Goal: Information Seeking & Learning: Learn about a topic

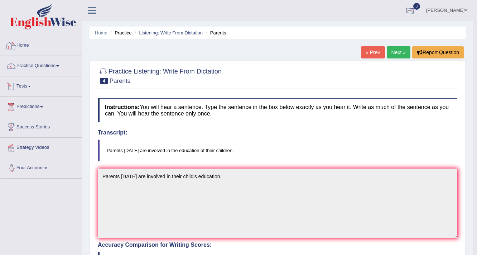
click at [460, 10] on link "Diksha" at bounding box center [447, 9] width 52 height 19
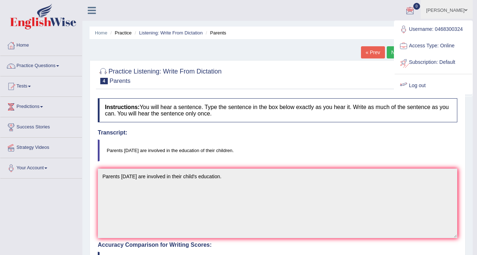
click at [424, 83] on link "Log out" at bounding box center [433, 85] width 77 height 16
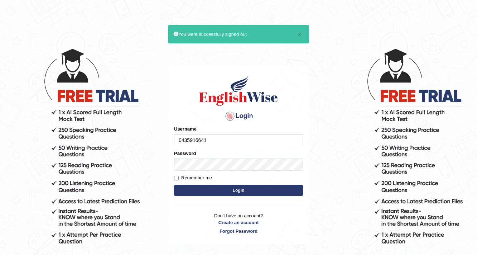
type input "0435916641"
click at [226, 187] on button "Login" at bounding box center [238, 190] width 129 height 11
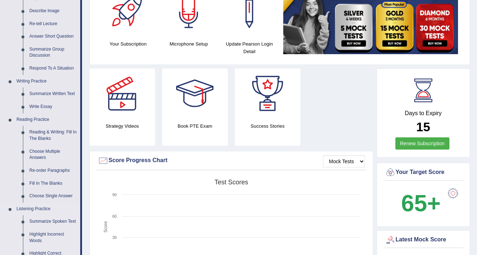
scroll to position [86, 0]
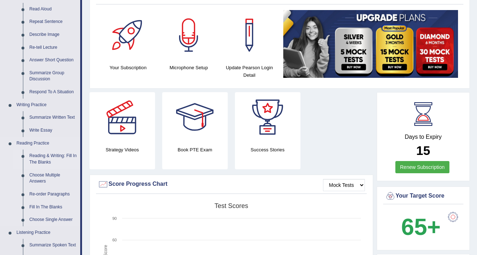
click at [39, 160] on link "Reading & Writing: Fill In The Blanks" at bounding box center [53, 158] width 54 height 19
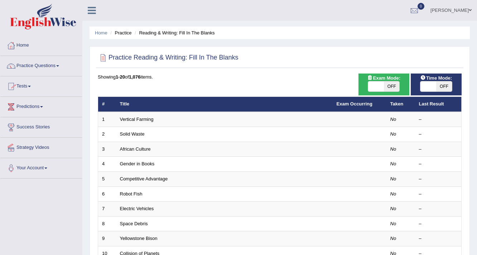
click at [43, 66] on link "Practice Questions" at bounding box center [41, 65] width 82 height 18
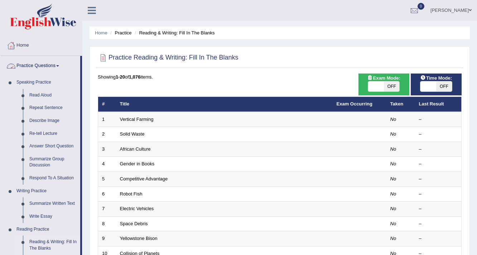
click at [47, 67] on link "Practice Questions" at bounding box center [40, 65] width 80 height 18
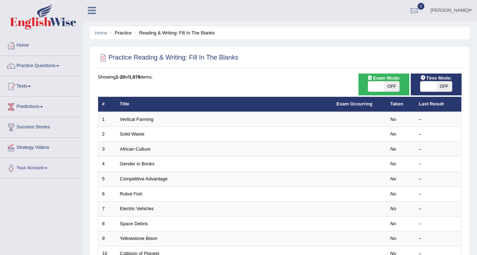
click at [54, 65] on link "Practice Questions" at bounding box center [41, 65] width 82 height 18
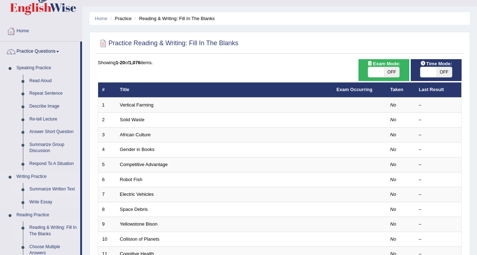
scroll to position [29, 0]
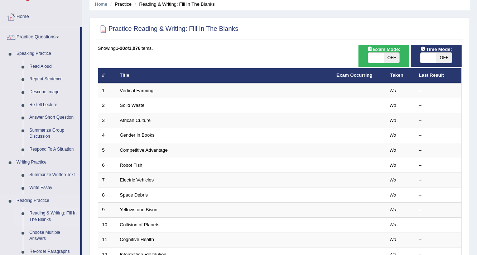
click at [43, 216] on link "Reading & Writing: Fill In The Blanks" at bounding box center [53, 216] width 54 height 19
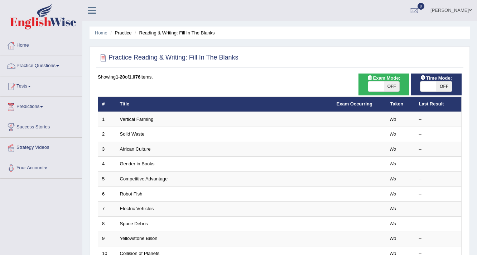
click at [37, 63] on link "Practice Questions" at bounding box center [41, 65] width 82 height 18
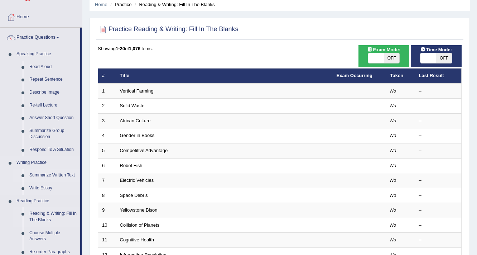
scroll to position [29, 0]
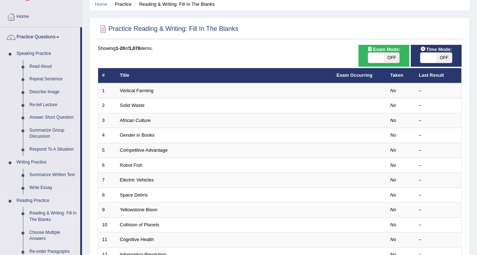
click at [42, 215] on link "Reading & Writing: Fill In The Blanks" at bounding box center [53, 216] width 54 height 19
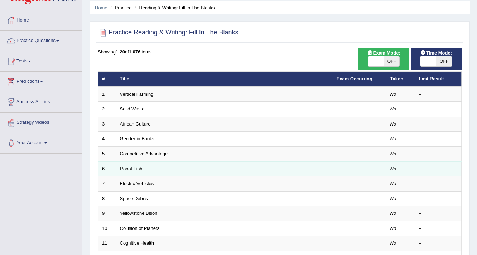
scroll to position [17, 0]
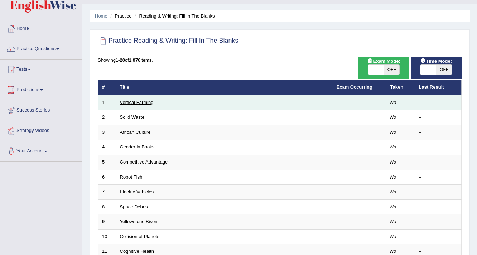
click at [131, 100] on link "Vertical Farming" at bounding box center [137, 102] width 34 height 5
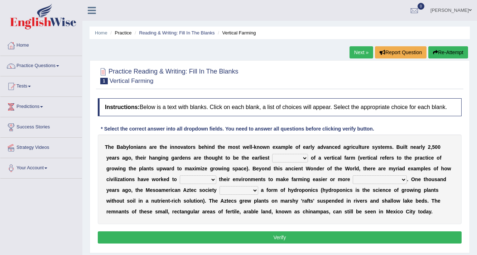
click at [288, 156] on select "prototype failure discredit protocol" at bounding box center [290, 158] width 36 height 9
select select "prototype"
click at [272, 154] on select "prototype failure discredit protocol" at bounding box center [290, 158] width 36 height 9
click at [289, 157] on select "prototype failure discredit protocol" at bounding box center [290, 158] width 36 height 9
click at [321, 166] on b "e" at bounding box center [320, 168] width 3 height 6
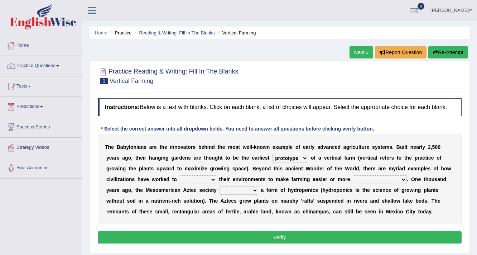
click at [200, 178] on select "manipulate escape respect disarrange" at bounding box center [198, 179] width 37 height 9
select select "respect"
click at [180, 175] on select "manipulate escape respect disarrange" at bounding box center [198, 179] width 37 height 9
click at [195, 178] on select "manipulate escape respect disarrange" at bounding box center [198, 179] width 37 height 9
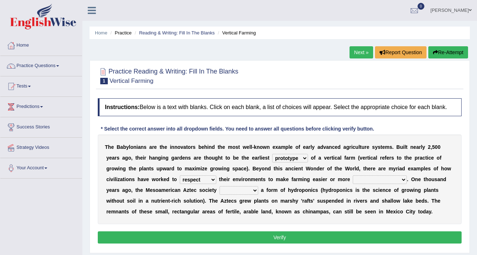
click at [372, 177] on select "productive constructive connective counterproductive" at bounding box center [380, 179] width 54 height 9
select select "productive"
click at [353, 175] on select "productive constructive connective counterproductive" at bounding box center [380, 179] width 54 height 9
click at [202, 178] on select "manipulate escape respect disarrange" at bounding box center [198, 179] width 37 height 9
click at [180, 175] on select "manipulate escape respect disarrange" at bounding box center [198, 179] width 37 height 9
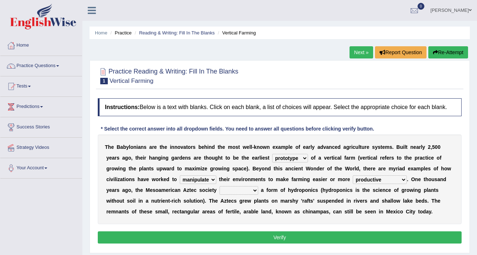
click at [200, 180] on select "manipulate escape respect disarrange" at bounding box center [198, 179] width 37 height 9
click at [180, 175] on select "manipulate escape respect disarrange" at bounding box center [198, 179] width 37 height 9
click at [199, 179] on select "manipulate escape respect disarrange" at bounding box center [198, 179] width 37 height 9
select select "manipulate"
click at [180, 175] on select "manipulate escape respect disarrange" at bounding box center [198, 179] width 37 height 9
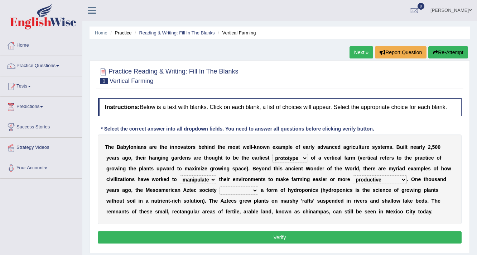
click at [230, 190] on select "domineered volunteered pioneered engineered" at bounding box center [239, 190] width 39 height 9
click at [286, 187] on b at bounding box center [286, 190] width 3 height 6
click at [237, 187] on select "domineered volunteered pioneered engineered" at bounding box center [239, 190] width 39 height 9
select select "engineered"
click at [220, 186] on select "domineered volunteered pioneered engineered" at bounding box center [239, 190] width 39 height 9
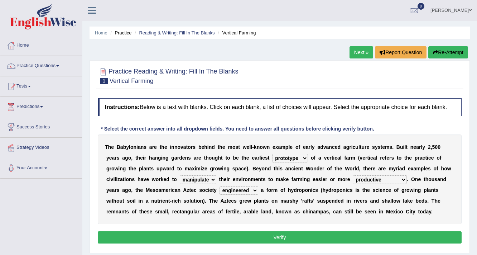
click at [295, 155] on select "prototype failure discredit protocol" at bounding box center [290, 158] width 36 height 9
click at [195, 180] on select "manipulate escape respect disarrange" at bounding box center [198, 179] width 37 height 9
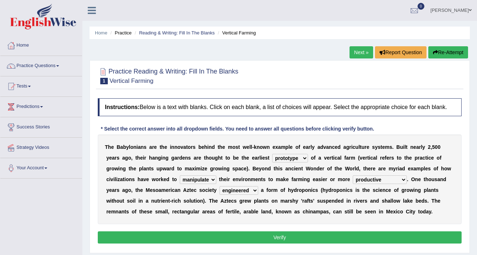
click at [269, 169] on b "d" at bounding box center [269, 168] width 3 height 6
click at [282, 233] on button "Verify" at bounding box center [280, 237] width 364 height 12
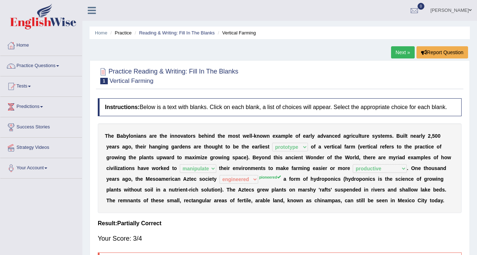
click at [400, 52] on link "Next »" at bounding box center [403, 52] width 24 height 12
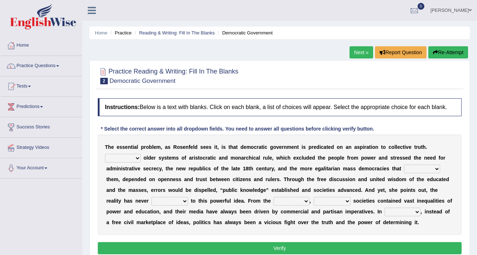
click at [133, 154] on select "Like Unlike Likely Safely" at bounding box center [123, 158] width 36 height 9
click at [105, 154] on select "Like Unlike Likely Safely" at bounding box center [123, 158] width 36 height 9
click at [121, 159] on select "Like Unlike Likely Safely" at bounding box center [123, 158] width 36 height 9
select select "Unlike"
click at [105, 154] on select "Like Unlike Likely Safely" at bounding box center [123, 158] width 36 height 9
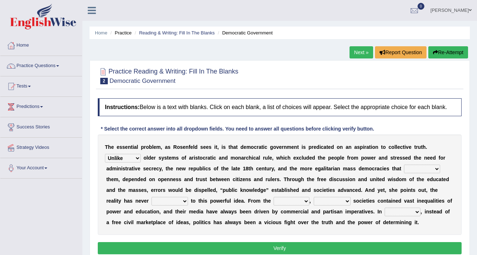
click at [422, 168] on select "readed grated succeeded printed" at bounding box center [422, 168] width 36 height 9
select select "succeeded"
click at [404, 164] on select "readed grated succeeded printed" at bounding box center [422, 168] width 36 height 9
click at [417, 166] on select "readed grated succeeded printed" at bounding box center [422, 168] width 36 height 9
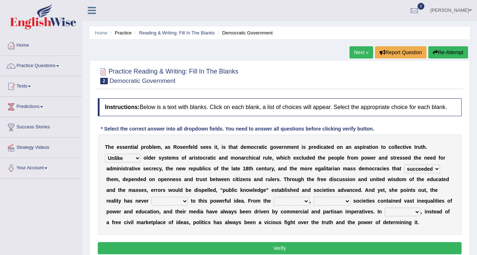
click at [182, 200] on select "saved up stood up brought up lived up" at bounding box center [169, 201] width 37 height 9
select select "stood up"
click at [151, 197] on select "saved up stood up brought up lived up" at bounding box center [169, 201] width 37 height 9
click at [289, 202] on select "outset ranged stood caught" at bounding box center [292, 201] width 36 height 9
select select "outset"
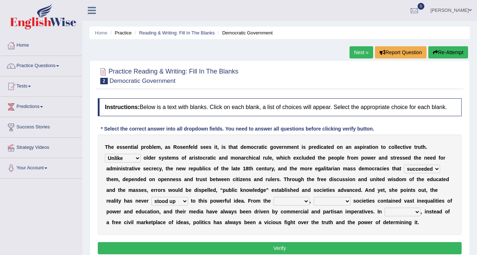
click at [274, 197] on select "outset ranged stood caught" at bounding box center [292, 201] width 36 height 9
click at [327, 202] on select "freedom democratic media stilled" at bounding box center [332, 201] width 37 height 9
click at [314, 197] on select "freedom democratic media stilled" at bounding box center [332, 201] width 37 height 9
click at [284, 198] on select "outset ranged stood caught" at bounding box center [292, 201] width 36 height 9
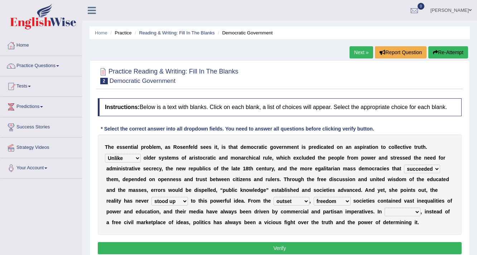
click at [291, 201] on select "outset ranged stood caught" at bounding box center [292, 201] width 36 height 9
click at [331, 200] on select "freedom democratic media stilled" at bounding box center [332, 201] width 37 height 9
select select "media"
click at [314, 197] on select "freedom democratic media stilled" at bounding box center [332, 201] width 37 height 9
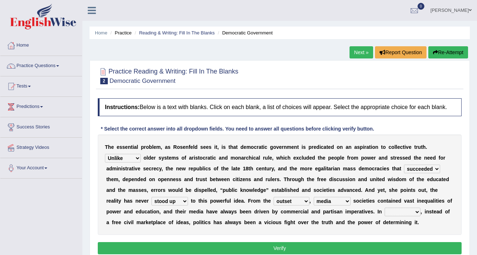
click at [331, 197] on select "freedom democratic media stilled" at bounding box center [332, 201] width 37 height 9
click at [370, 225] on div "T h e e s s e n t i a l p r o b l e m , a s R o s e n f e l d s e e s i t , i s…" at bounding box center [280, 184] width 364 height 100
click at [403, 212] on select "power practice ideas fought" at bounding box center [403, 211] width 36 height 9
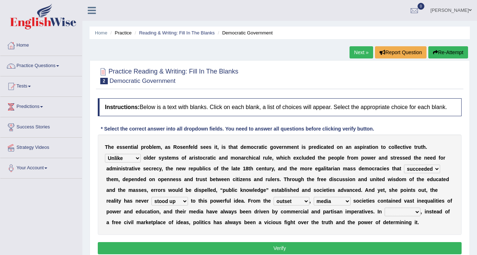
select select "power"
click at [385, 207] on select "power practice ideas fought" at bounding box center [403, 211] width 36 height 9
click at [170, 200] on select "saved up stood up brought up lived up" at bounding box center [169, 201] width 37 height 9
click at [151, 197] on select "saved up stood up brought up lived up" at bounding box center [169, 201] width 37 height 9
click at [179, 201] on select "saved up stood up brought up lived up" at bounding box center [169, 201] width 37 height 9
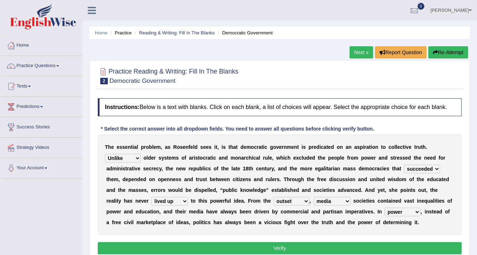
select select "stood up"
click at [151, 197] on select "saved up stood up brought up lived up" at bounding box center [169, 201] width 37 height 9
click at [291, 199] on select "outset ranged stood caught" at bounding box center [292, 201] width 36 height 9
click at [327, 223] on b "u" at bounding box center [326, 222] width 3 height 6
click at [293, 198] on select "outset ranged stood caught" at bounding box center [292, 201] width 36 height 9
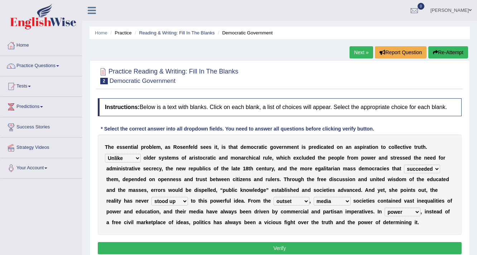
click at [248, 211] on b "n" at bounding box center [249, 211] width 3 height 6
click at [341, 201] on select "freedom democratic media stilled" at bounding box center [332, 201] width 37 height 9
click at [314, 197] on select "freedom democratic media stilled" at bounding box center [332, 201] width 37 height 9
click at [340, 201] on select "freedom democratic media stilled" at bounding box center [332, 201] width 37 height 9
select select "media"
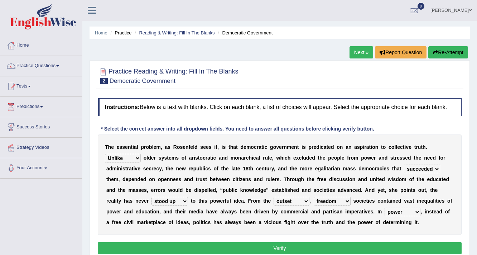
click at [314, 197] on select "freedom democratic media stilled" at bounding box center [332, 201] width 37 height 9
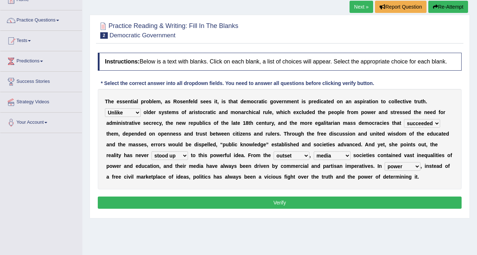
scroll to position [57, 0]
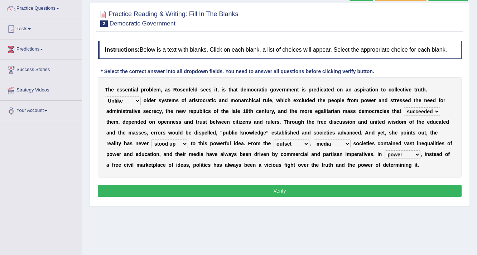
click at [295, 190] on button "Verify" at bounding box center [280, 190] width 364 height 12
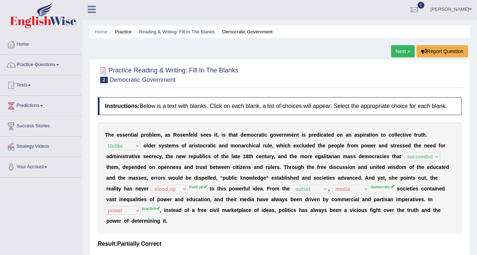
scroll to position [0, 0]
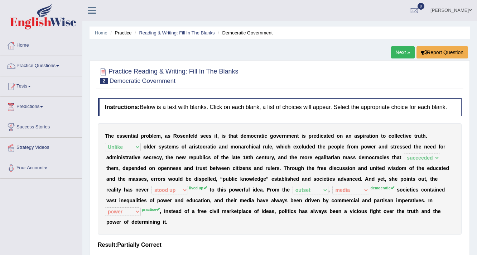
click at [403, 56] on link "Next »" at bounding box center [403, 52] width 24 height 12
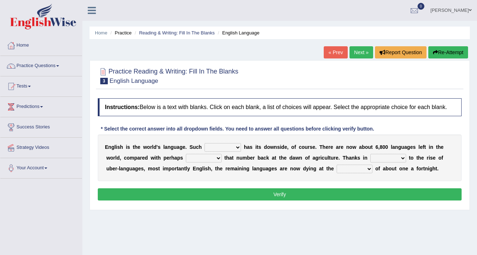
click at [218, 145] on select "power idea subject dominance" at bounding box center [222, 147] width 37 height 9
select select "dominance"
click at [204, 143] on select "power idea subject dominance" at bounding box center [222, 147] width 37 height 9
click at [217, 150] on select "power idea subject dominance" at bounding box center [222, 147] width 37 height 9
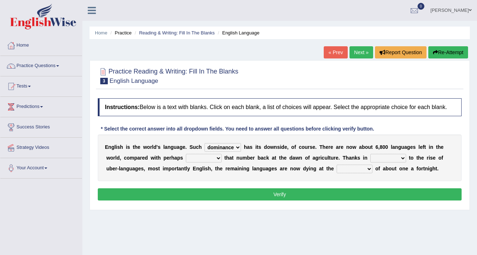
click at [207, 157] on select "rise twice firstly never" at bounding box center [204, 158] width 36 height 9
select select "never"
click at [186, 154] on select "rise twice firstly never" at bounding box center [204, 158] width 36 height 9
click at [401, 159] on select "rare start part bother" at bounding box center [388, 158] width 36 height 9
click at [370, 154] on select "rare start part bother" at bounding box center [388, 158] width 36 height 9
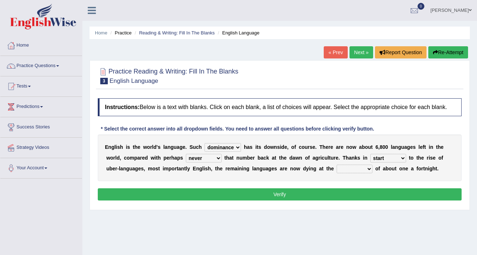
click at [386, 156] on select "rare start part bother" at bounding box center [388, 158] width 36 height 9
select select "part"
click at [370, 154] on select "rare start part bother" at bounding box center [388, 158] width 36 height 9
click at [352, 169] on select "state rate wait great" at bounding box center [355, 168] width 36 height 9
click at [337, 164] on select "state rate wait great" at bounding box center [355, 168] width 36 height 9
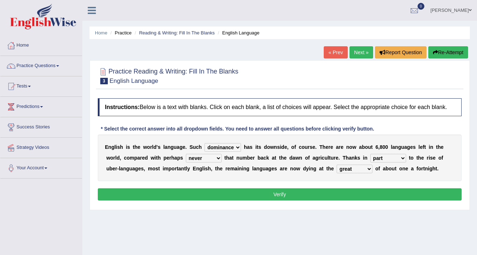
click at [351, 169] on select "state rate wait great" at bounding box center [355, 168] width 36 height 9
select select "rate"
click at [337, 164] on select "state rate wait great" at bounding box center [355, 168] width 36 height 9
click at [360, 167] on select "state rate wait great" at bounding box center [355, 168] width 36 height 9
click at [303, 176] on div "E n g l i s h i s t h e w o r l d ' s l a n g u a g e . S u c h power idea subj…" at bounding box center [280, 157] width 364 height 47
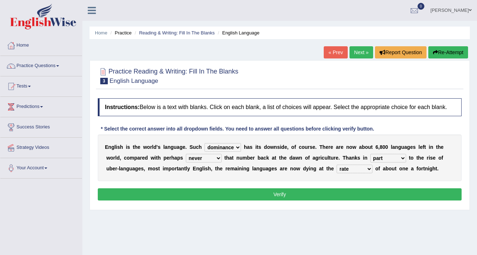
click at [234, 147] on select "power idea subject dominance" at bounding box center [222, 147] width 37 height 9
click at [204, 143] on select "power idea subject dominance" at bounding box center [222, 147] width 37 height 9
click at [216, 149] on select "power idea subject dominance" at bounding box center [222, 147] width 37 height 9
select select "dominance"
click at [204, 143] on select "power idea subject dominance" at bounding box center [222, 147] width 37 height 9
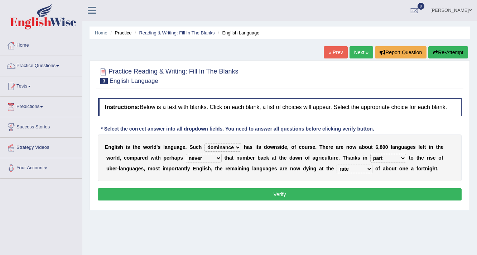
click at [209, 158] on select "rise twice firstly never" at bounding box center [204, 158] width 36 height 9
select select "rise"
click at [186, 154] on select "rise twice firstly never" at bounding box center [204, 158] width 36 height 9
click at [348, 168] on select "state rate wait great" at bounding box center [355, 168] width 36 height 9
click at [321, 172] on div "E n g l i s h i s t h e w o r l d ' s l a n g u a g e . S u c h power idea subj…" at bounding box center [280, 157] width 364 height 47
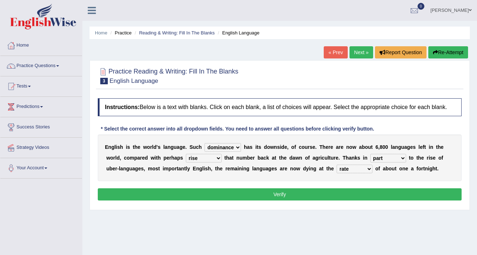
click at [212, 154] on select "rise twice firstly never" at bounding box center [204, 158] width 36 height 9
click at [290, 171] on div "E n g l i s h i s t h e w o r l d ' s l a n g u a g e . S u c h power idea subj…" at bounding box center [280, 157] width 364 height 47
click at [211, 156] on select "rise twice firstly never" at bounding box center [204, 158] width 36 height 9
click at [300, 168] on b at bounding box center [301, 168] width 3 height 6
click at [283, 194] on button "Verify" at bounding box center [280, 194] width 364 height 12
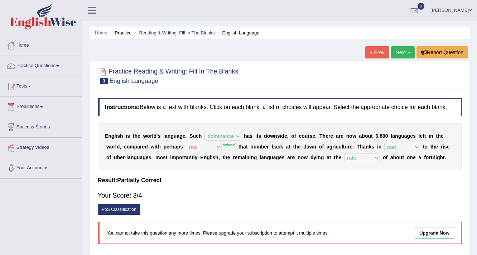
click at [400, 50] on link "Next »" at bounding box center [403, 52] width 24 height 12
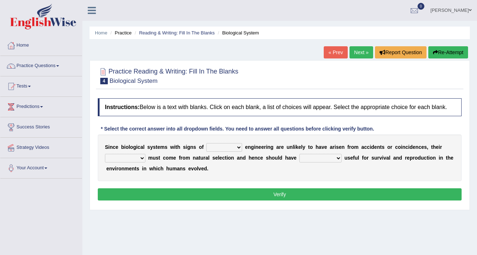
click at [228, 147] on select "system national extra complex" at bounding box center [224, 147] width 36 height 9
select select "complex"
click at [206, 143] on select "system national extra complex" at bounding box center [224, 147] width 36 height 9
click at [136, 155] on select "presence organisation registration structures" at bounding box center [125, 158] width 40 height 9
click at [105, 154] on select "presence organisation registration structures" at bounding box center [125, 158] width 40 height 9
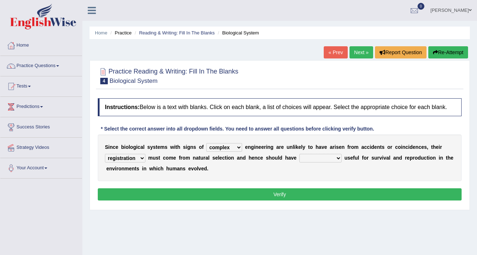
click at [138, 158] on select "presence organisation registration structures" at bounding box center [125, 158] width 40 height 9
select select "structures"
click at [105, 154] on select "presence organisation registration structures" at bounding box center [125, 158] width 40 height 9
click at [324, 159] on select "functions cultures samples introductions" at bounding box center [320, 158] width 42 height 9
select select "functions"
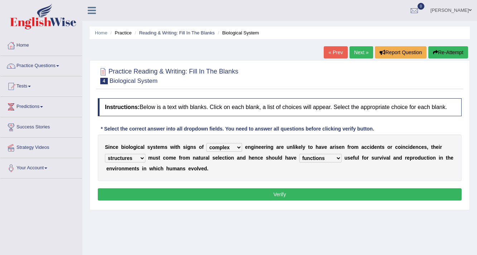
click at [299, 154] on select "functions cultures samples introductions" at bounding box center [320, 158] width 42 height 9
click at [228, 148] on select "system national extra complex" at bounding box center [224, 147] width 36 height 9
click at [206, 143] on select "system national extra complex" at bounding box center [224, 147] width 36 height 9
click at [222, 144] on select "system national extra complex" at bounding box center [224, 147] width 36 height 9
click at [206, 143] on select "system national extra complex" at bounding box center [224, 147] width 36 height 9
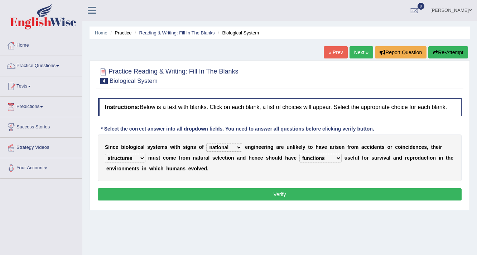
click at [225, 145] on select "system national extra complex" at bounding box center [224, 147] width 36 height 9
click at [206, 143] on select "system national extra complex" at bounding box center [224, 147] width 36 height 9
click at [221, 148] on select "system national extra complex" at bounding box center [224, 147] width 36 height 9
select select "complex"
click at [206, 143] on select "system national extra complex" at bounding box center [224, 147] width 36 height 9
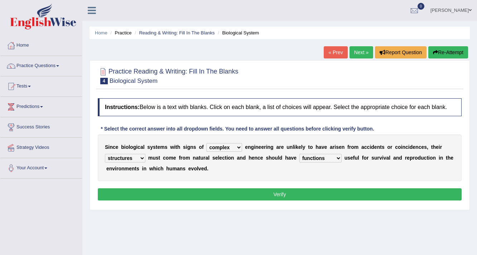
click at [135, 157] on select "presence organisation registration structures" at bounding box center [125, 158] width 40 height 9
select select "presence"
click at [105, 154] on select "presence organisation registration structures" at bounding box center [125, 158] width 40 height 9
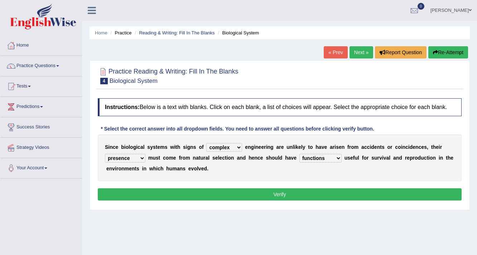
click at [312, 159] on select "functions cultures samples introductions" at bounding box center [320, 158] width 42 height 9
select select "samples"
click at [299, 154] on select "functions cultures samples introductions" at bounding box center [320, 158] width 42 height 9
click at [259, 193] on button "Verify" at bounding box center [280, 194] width 364 height 12
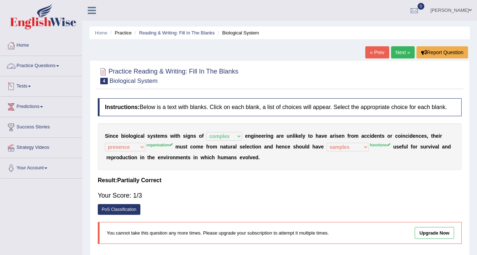
click at [62, 67] on link "Practice Questions" at bounding box center [41, 65] width 82 height 18
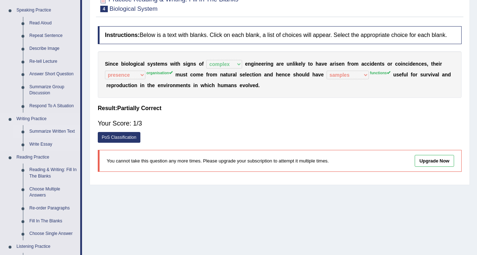
scroll to position [86, 0]
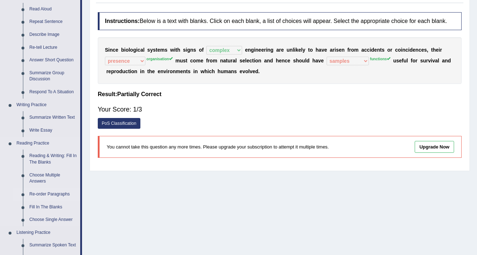
click at [51, 194] on link "Re-order Paragraphs" at bounding box center [53, 194] width 54 height 13
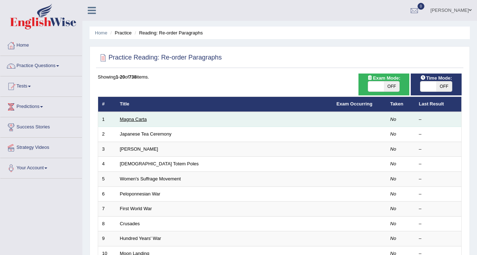
click at [140, 119] on link "Magna Carta" at bounding box center [133, 118] width 27 height 5
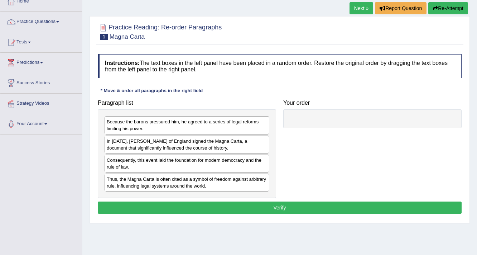
scroll to position [57, 0]
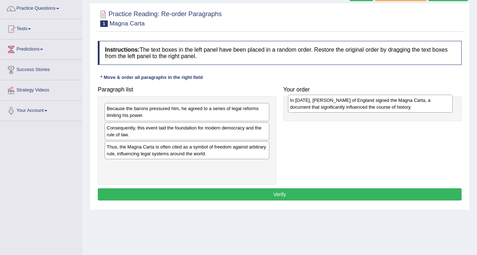
drag, startPoint x: 167, startPoint y: 128, endPoint x: 345, endPoint y: 102, distance: 180.3
click at [345, 102] on div "In [DATE], [PERSON_NAME] of England signed the Magna Carta, a document that sig…" at bounding box center [370, 104] width 165 height 18
drag, startPoint x: 322, startPoint y: 112, endPoint x: 314, endPoint y: 103, distance: 11.6
click at [314, 103] on div "In [DATE], [PERSON_NAME] of England signed the Magna Carta, a document that sig…" at bounding box center [366, 104] width 162 height 18
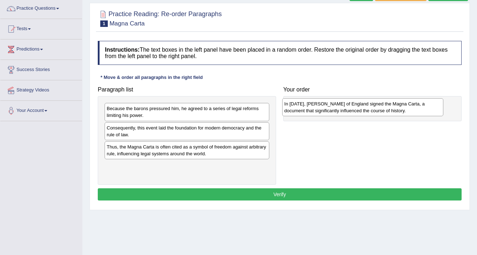
drag, startPoint x: 329, startPoint y: 120, endPoint x: 318, endPoint y: 115, distance: 12.4
click at [318, 115] on div "In [DATE], [PERSON_NAME] of England signed the Magna Carta, a document that sig…" at bounding box center [363, 107] width 162 height 18
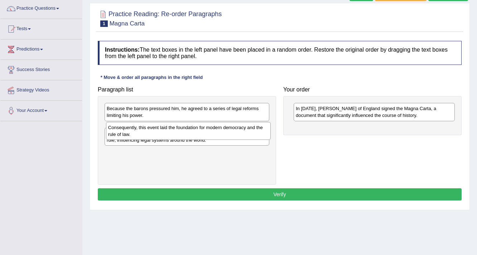
click at [170, 129] on div "Consequently, this event laid the foundation for modern democracy and the rule …" at bounding box center [188, 131] width 165 height 18
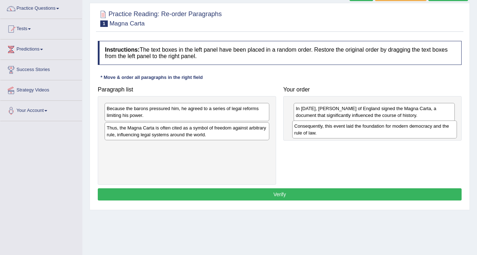
drag, startPoint x: 166, startPoint y: 133, endPoint x: 352, endPoint y: 132, distance: 186.6
click at [352, 132] on div "Consequently, this event laid the foundation for modern democracy and the rule …" at bounding box center [374, 129] width 165 height 18
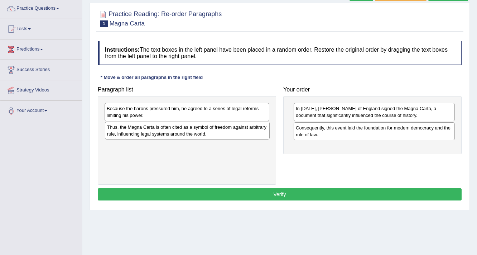
click at [159, 133] on div "Thus, the Magna Carta is often cited as a symbol of freedom against arbitrary r…" at bounding box center [187, 130] width 165 height 18
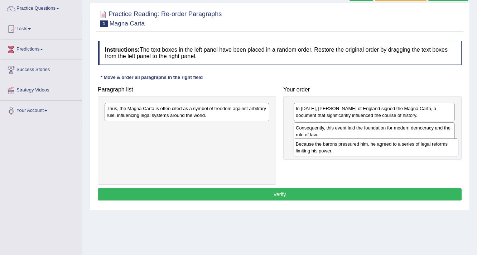
drag, startPoint x: 163, startPoint y: 110, endPoint x: 352, endPoint y: 145, distance: 192.4
click at [352, 145] on div "Because the barons pressured him, he agreed to a series of legal reforms limiti…" at bounding box center [376, 147] width 165 height 18
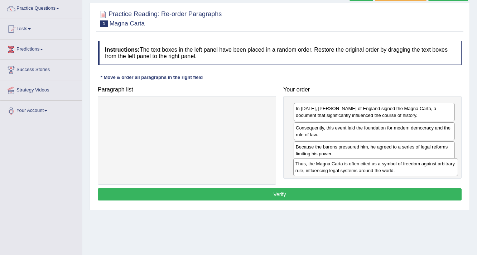
drag, startPoint x: 212, startPoint y: 111, endPoint x: 401, endPoint y: 167, distance: 196.6
click at [401, 167] on div "Thus, the Magna Carta is often cited as a symbol of freedom against arbitrary r…" at bounding box center [375, 167] width 165 height 18
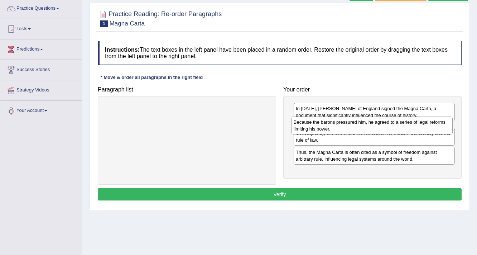
drag, startPoint x: 346, startPoint y: 154, endPoint x: 343, endPoint y: 130, distance: 24.4
click at [343, 130] on div "Because the barons pressured him, he agreed to a series of legal reforms limiti…" at bounding box center [373, 125] width 162 height 18
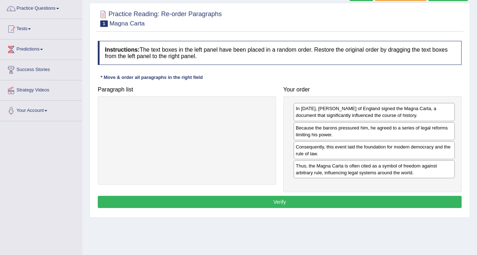
click at [288, 201] on button "Verify" at bounding box center [280, 202] width 364 height 12
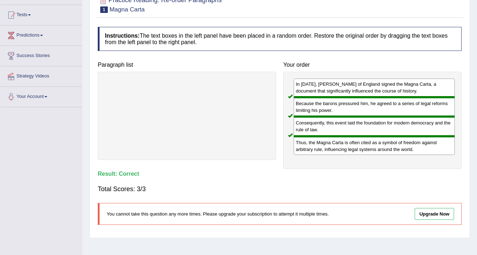
scroll to position [0, 0]
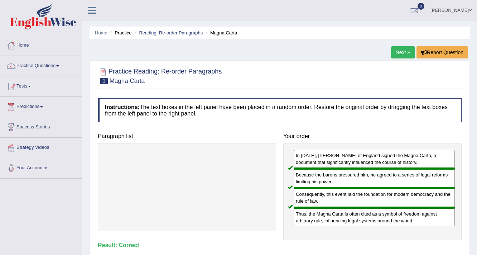
click at [404, 52] on link "Next »" at bounding box center [403, 52] width 24 height 12
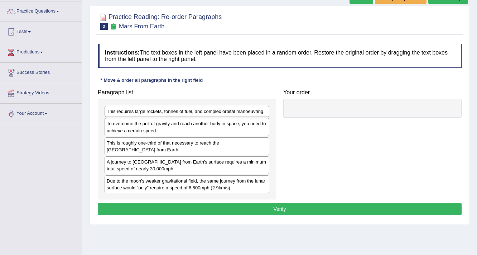
scroll to position [57, 0]
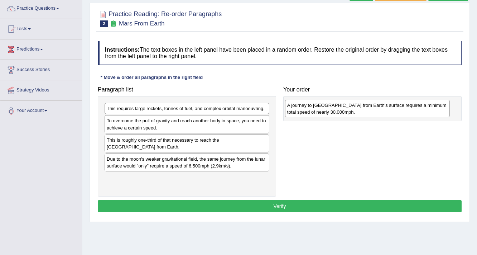
drag, startPoint x: 171, startPoint y: 166, endPoint x: 352, endPoint y: 113, distance: 188.2
click at [352, 113] on div "A journey to Mars from Earth's surface requires a minimum total speed of nearly…" at bounding box center [367, 109] width 165 height 18
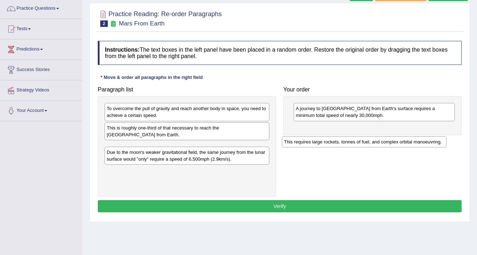
drag, startPoint x: 165, startPoint y: 110, endPoint x: 345, endPoint y: 136, distance: 182.3
click at [344, 140] on div "This requires large rockets, tonnes of fuel, and complex orbital manoeuvring." at bounding box center [364, 141] width 165 height 11
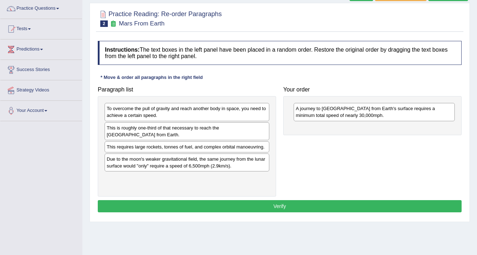
click at [347, 135] on div "Paragraph list To overcome the pull of gravity and reach another body in space,…" at bounding box center [279, 140] width 371 height 114
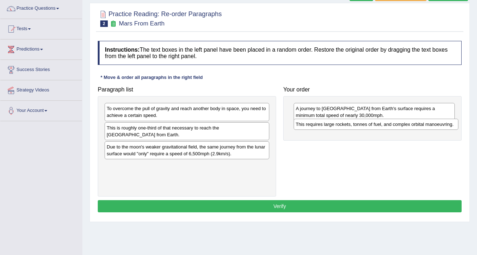
drag, startPoint x: 122, startPoint y: 144, endPoint x: 311, endPoint y: 122, distance: 190.4
click at [311, 122] on div "This requires large rockets, tonnes of fuel, and complex orbital manoeuvring." at bounding box center [376, 124] width 165 height 11
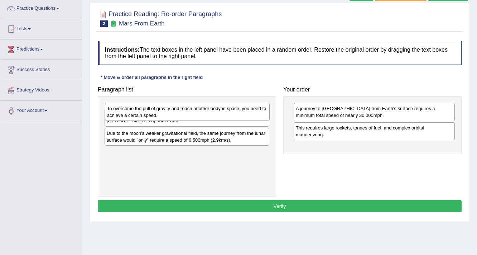
click at [175, 110] on div "To overcome the pull of gravity and reach another body in space, you need to ac…" at bounding box center [187, 112] width 165 height 18
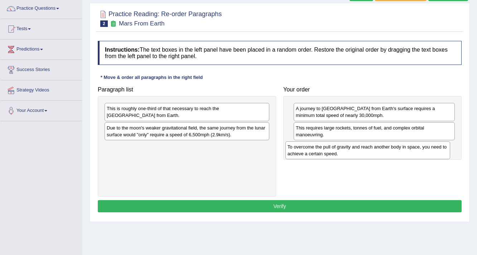
drag, startPoint x: 215, startPoint y: 112, endPoint x: 396, endPoint y: 151, distance: 184.9
click at [396, 151] on div "To overcome the pull of gravity and reach another body in space, you need to ac…" at bounding box center [367, 150] width 165 height 18
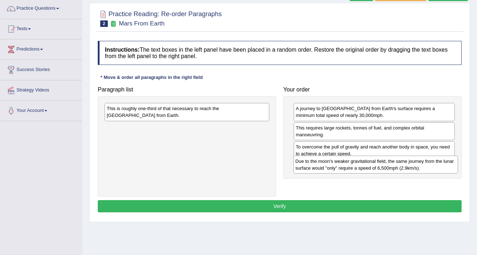
drag, startPoint x: 150, startPoint y: 133, endPoint x: 339, endPoint y: 167, distance: 191.7
click at [339, 167] on div "Due to the moon's weaker gravitational field, the same journey from the lunar s…" at bounding box center [375, 164] width 165 height 18
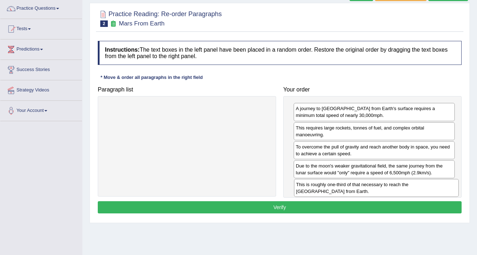
drag, startPoint x: 191, startPoint y: 111, endPoint x: 376, endPoint y: 186, distance: 199.2
click at [376, 186] on div "This is roughly one-third of that necessary to reach the International Space St…" at bounding box center [376, 188] width 165 height 18
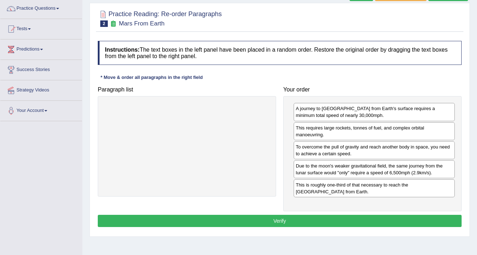
click at [284, 215] on button "Verify" at bounding box center [280, 221] width 364 height 12
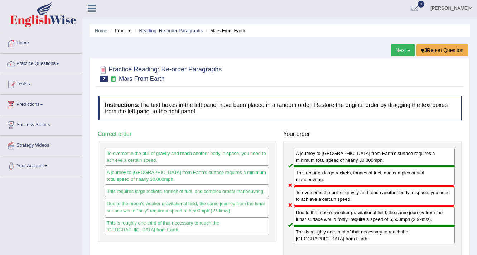
scroll to position [0, 0]
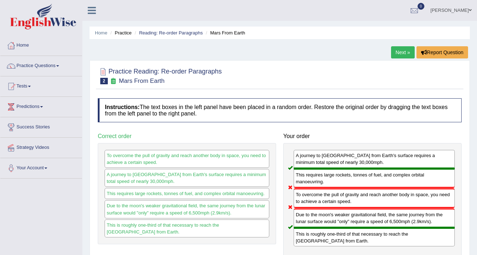
click at [397, 52] on link "Next »" at bounding box center [403, 52] width 24 height 12
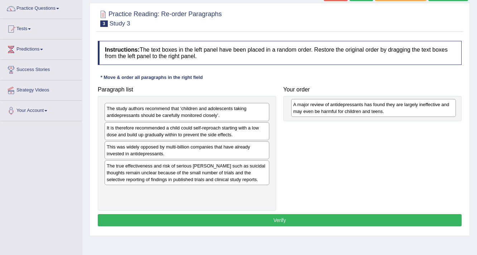
drag, startPoint x: 143, startPoint y: 149, endPoint x: 329, endPoint y: 107, distance: 191.2
click at [329, 107] on div "A major review of antidepressants has found they are largely ineffective and ma…" at bounding box center [373, 108] width 165 height 18
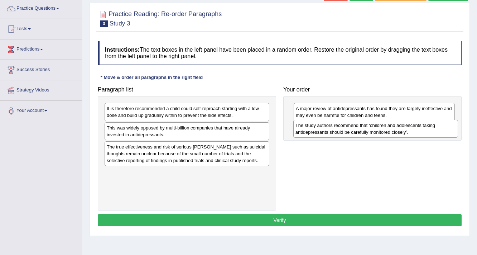
drag, startPoint x: 199, startPoint y: 113, endPoint x: 388, endPoint y: 129, distance: 189.0
click at [388, 129] on div "The study authors recommend that ‘children and adolescents taking antidepressan…" at bounding box center [375, 129] width 165 height 18
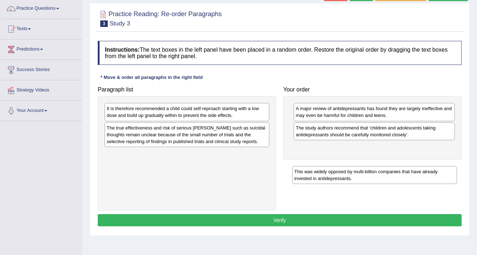
drag, startPoint x: 170, startPoint y: 134, endPoint x: 357, endPoint y: 178, distance: 192.1
click at [358, 178] on div "This was widely opposed by multi-billion companies that have already invested i…" at bounding box center [374, 175] width 165 height 18
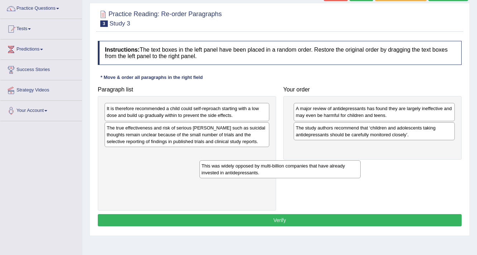
drag, startPoint x: 332, startPoint y: 153, endPoint x: 130, endPoint y: 179, distance: 203.0
click at [199, 178] on div "This was widely opposed by multi-billion companies that have already invested i…" at bounding box center [280, 169] width 162 height 18
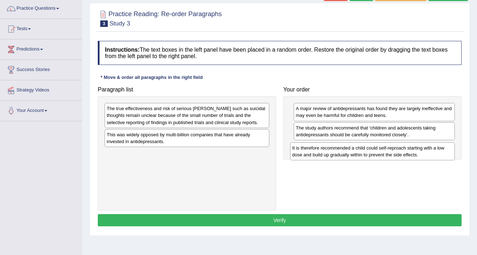
drag, startPoint x: 194, startPoint y: 114, endPoint x: 379, endPoint y: 153, distance: 189.6
click at [379, 153] on div "It is therefore recommended a child could self-reproach starting with a low dos…" at bounding box center [372, 151] width 165 height 18
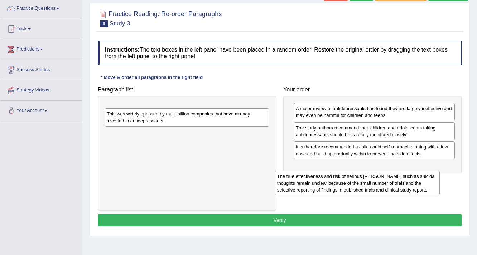
drag, startPoint x: 202, startPoint y: 120, endPoint x: 373, endPoint y: 187, distance: 183.5
click at [373, 187] on div "The true effectiveness and risk of serious harms such as suicidal thoughts rema…" at bounding box center [357, 182] width 165 height 25
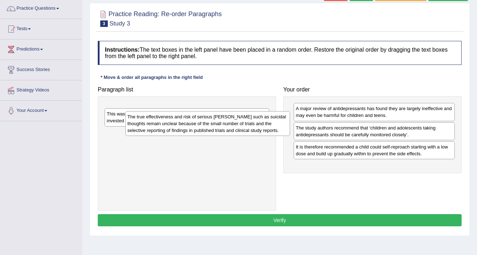
click at [381, 180] on div "Paragraph list The true effectiveness and risk of serious harms such as suicida…" at bounding box center [279, 146] width 371 height 127
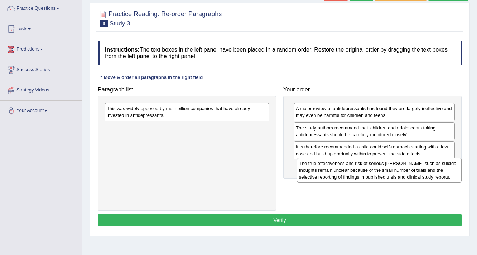
drag, startPoint x: 175, startPoint y: 122, endPoint x: 367, endPoint y: 177, distance: 200.0
click at [367, 177] on div "The true effectiveness and risk of serious harms such as suicidal thoughts rema…" at bounding box center [379, 170] width 165 height 25
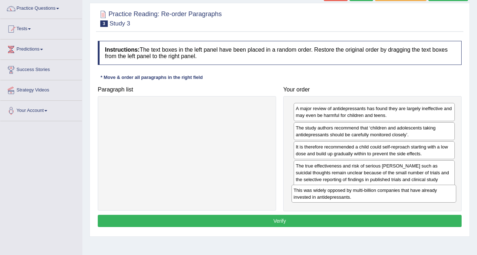
drag, startPoint x: 185, startPoint y: 111, endPoint x: 372, endPoint y: 192, distance: 204.0
click at [372, 192] on div "This was widely opposed by multi-billion companies that have already invested i…" at bounding box center [374, 193] width 165 height 18
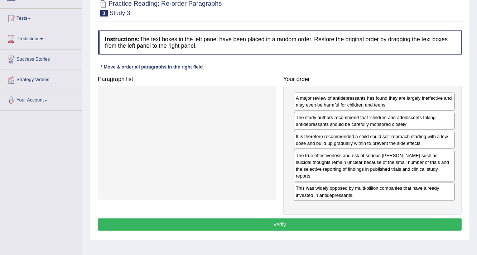
scroll to position [86, 0]
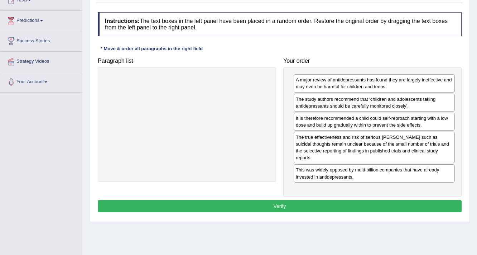
click at [251, 202] on button "Verify" at bounding box center [280, 206] width 364 height 12
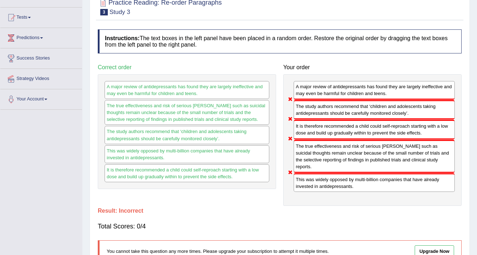
scroll to position [64, 0]
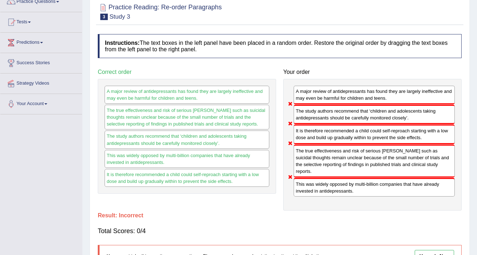
drag, startPoint x: 328, startPoint y: 96, endPoint x: 328, endPoint y: 106, distance: 10.0
click at [328, 106] on div "A major review of antidepressants has found they are largely ineffective and ma…" at bounding box center [372, 144] width 178 height 131
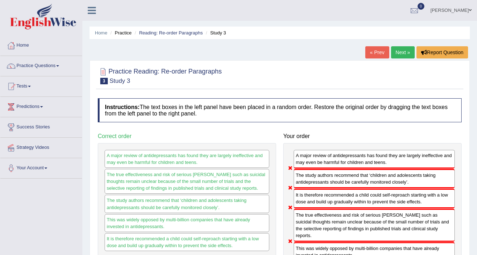
scroll to position [0, 0]
click at [398, 52] on link "Next »" at bounding box center [403, 52] width 24 height 12
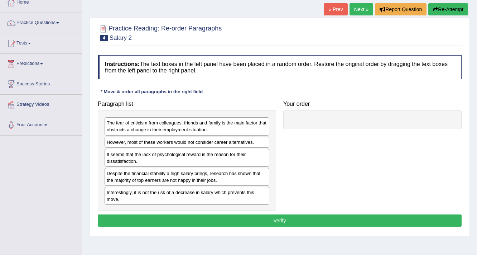
scroll to position [57, 0]
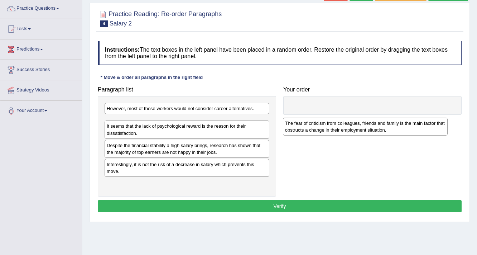
drag, startPoint x: 141, startPoint y: 111, endPoint x: 319, endPoint y: 125, distance: 178.2
click at [319, 125] on div "The fear of criticism from colleagues, friends and family is the main factor th…" at bounding box center [365, 126] width 165 height 18
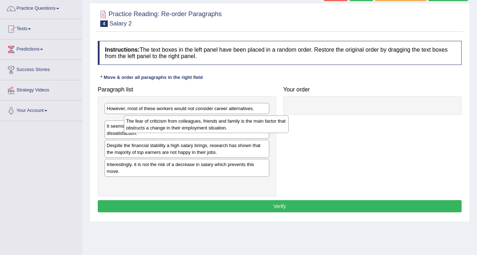
drag, startPoint x: 318, startPoint y: 116, endPoint x: 320, endPoint y: 111, distance: 5.7
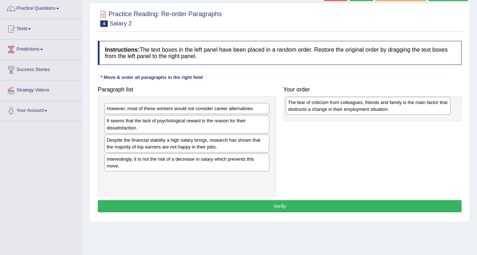
drag, startPoint x: 139, startPoint y: 128, endPoint x: 318, endPoint y: 110, distance: 179.6
click at [318, 110] on div "The fear of criticism from colleagues, friends and family is the main factor th…" at bounding box center [368, 106] width 165 height 18
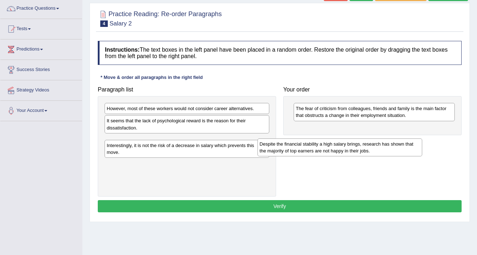
drag, startPoint x: 150, startPoint y: 145, endPoint x: 303, endPoint y: 149, distance: 153.0
click at [303, 149] on div "Despite the financial stability a high salary brings, research has shown that t…" at bounding box center [339, 147] width 165 height 18
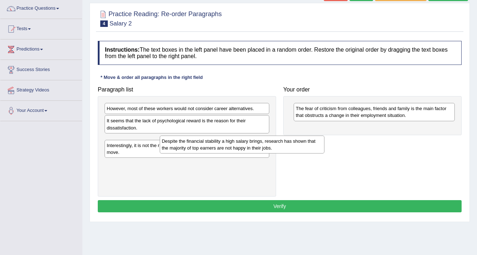
drag, startPoint x: 338, startPoint y: 134, endPoint x: 345, endPoint y: 132, distance: 7.9
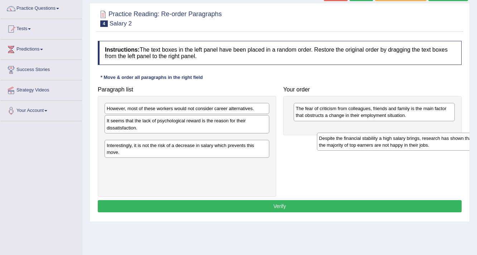
drag, startPoint x: 220, startPoint y: 138, endPoint x: 430, endPoint y: 136, distance: 209.9
click at [432, 136] on div "Despite the financial stability a high salary brings, research has shown that t…" at bounding box center [399, 142] width 165 height 18
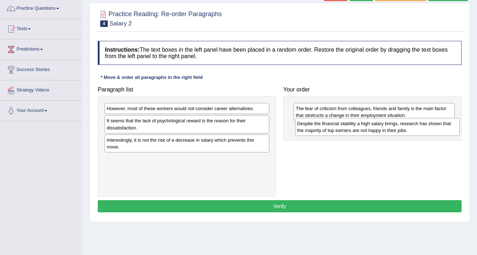
drag, startPoint x: 149, startPoint y: 144, endPoint x: 338, endPoint y: 128, distance: 189.7
click at [338, 128] on div "Despite the financial stability a high salary brings, research has shown that t…" at bounding box center [377, 127] width 165 height 18
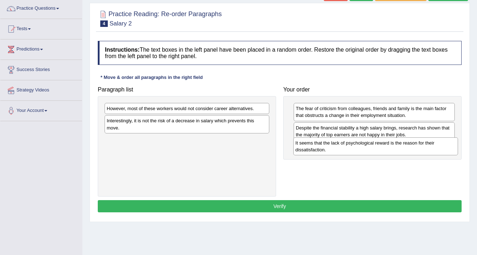
drag, startPoint x: 187, startPoint y: 128, endPoint x: 375, endPoint y: 150, distance: 190.0
click at [375, 150] on div "It seems that the lack of psychological reward is the reason for their dissatis…" at bounding box center [375, 146] width 165 height 18
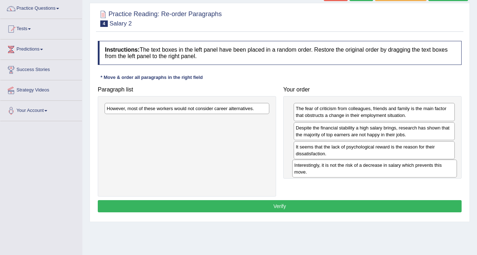
drag, startPoint x: 184, startPoint y: 127, endPoint x: 372, endPoint y: 172, distance: 192.8
click at [372, 172] on div "Interestingly, it is not the risk of a decrease in salary which prevents this m…" at bounding box center [374, 168] width 165 height 18
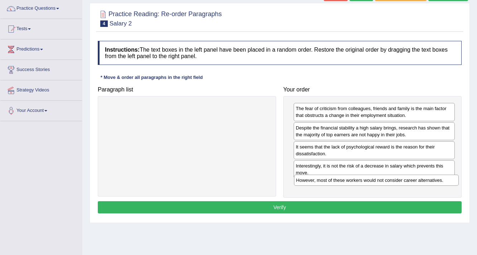
drag, startPoint x: 218, startPoint y: 109, endPoint x: 408, endPoint y: 181, distance: 202.8
click at [408, 181] on div "However, most of these workers would not consider career alternatives." at bounding box center [376, 179] width 165 height 11
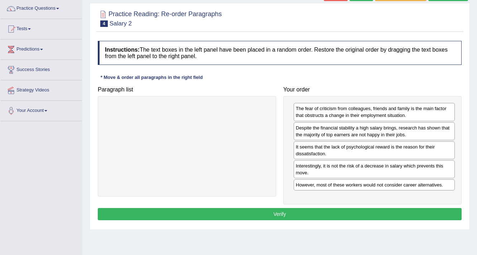
click at [305, 211] on button "Verify" at bounding box center [280, 214] width 364 height 12
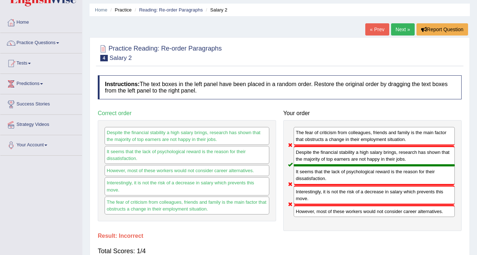
scroll to position [0, 0]
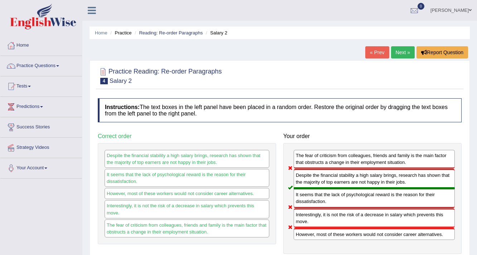
click at [401, 54] on link "Next »" at bounding box center [403, 52] width 24 height 12
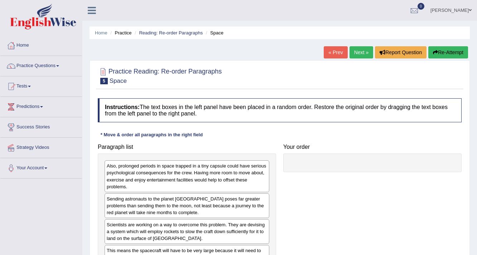
click at [48, 68] on link "Practice Questions" at bounding box center [41, 65] width 82 height 18
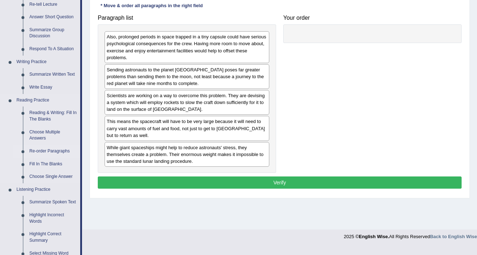
scroll to position [115, 0]
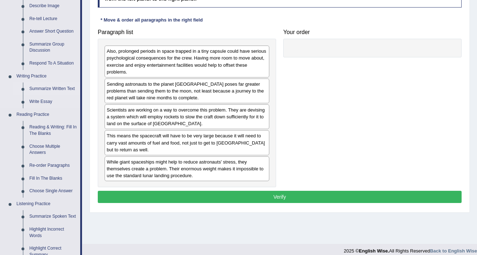
click at [50, 87] on link "Summarize Written Text" at bounding box center [53, 88] width 54 height 13
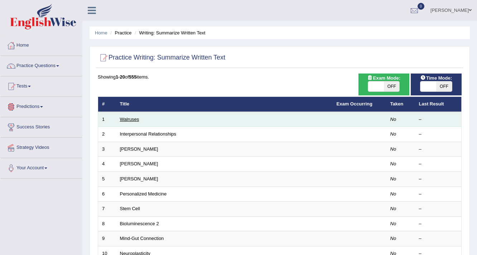
click at [129, 119] on link "Walruses" at bounding box center [129, 118] width 19 height 5
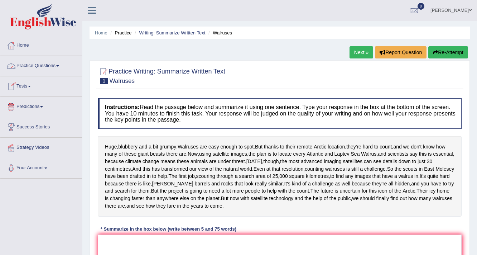
click at [42, 61] on link "Practice Questions" at bounding box center [41, 65] width 82 height 18
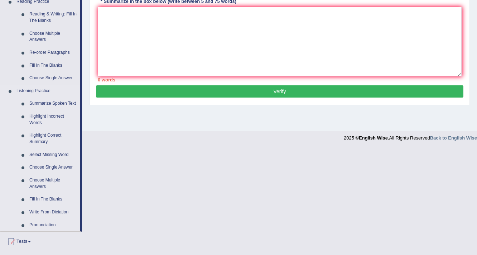
scroll to position [229, 0]
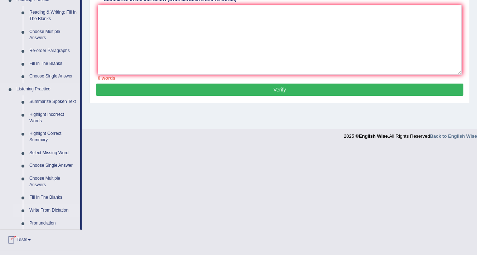
click at [50, 209] on link "Write From Dictation" at bounding box center [53, 210] width 54 height 13
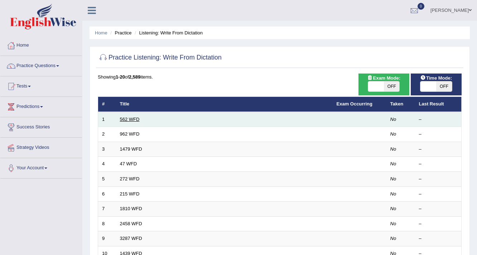
click at [131, 116] on link "562 WFD" at bounding box center [130, 118] width 20 height 5
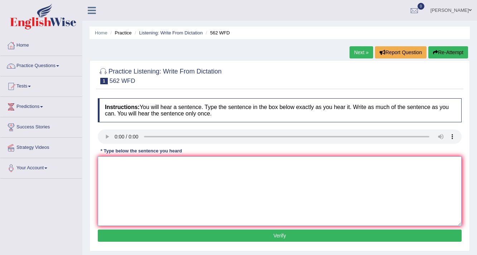
click at [151, 179] on textarea at bounding box center [280, 190] width 364 height 69
click at [150, 165] on textarea "the gap between poor and rich does not decrese." at bounding box center [280, 190] width 364 height 69
click at [167, 164] on textarea "the gap between rich and rich does not decrese." at bounding box center [280, 190] width 364 height 69
type textarea "the gap between rich and poor does not decrese."
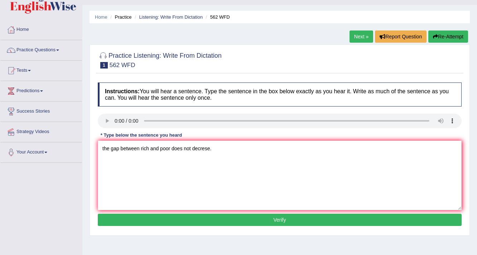
scroll to position [29, 0]
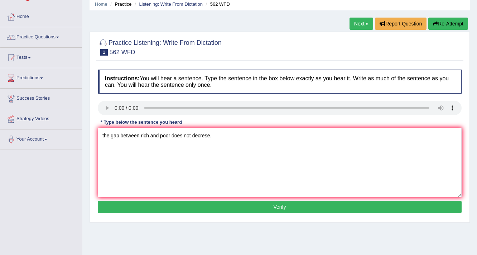
click at [250, 210] on button "Verify" at bounding box center [280, 207] width 364 height 12
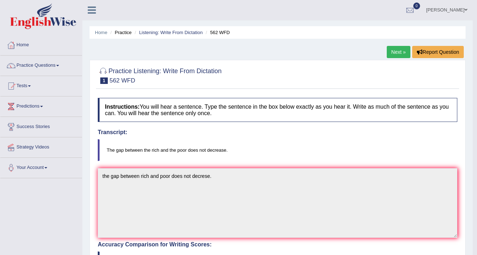
scroll to position [0, 0]
click at [390, 53] on link "Next »" at bounding box center [399, 52] width 24 height 12
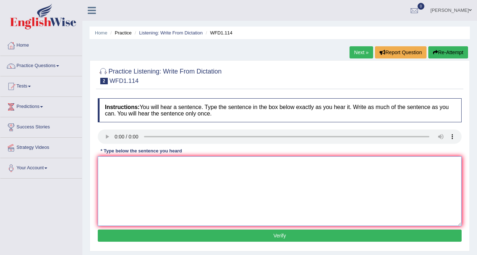
click at [138, 186] on textarea at bounding box center [280, 190] width 364 height 69
click at [136, 164] on textarea "the uthor" at bounding box center [280, 190] width 364 height 69
click at [134, 164] on textarea "the author" at bounding box center [280, 190] width 364 height 69
click at [135, 164] on textarea "the author" at bounding box center [280, 190] width 364 height 69
click at [168, 165] on textarea "the author early works" at bounding box center [280, 190] width 364 height 69
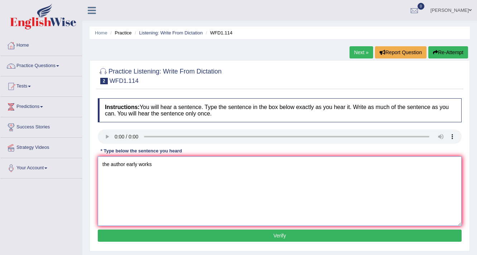
click at [152, 164] on textarea "the author early works" at bounding box center [280, 190] width 364 height 69
click at [162, 164] on textarea "the author early works less" at bounding box center [280, 190] width 364 height 69
click at [163, 165] on textarea "the author early works less phlyos[hicl" at bounding box center [280, 190] width 364 height 69
click at [172, 162] on textarea "the author early works lessphlyos[hicl" at bounding box center [280, 190] width 364 height 69
click at [199, 167] on textarea "the author early works lessphlyos[hicl" at bounding box center [280, 190] width 364 height 69
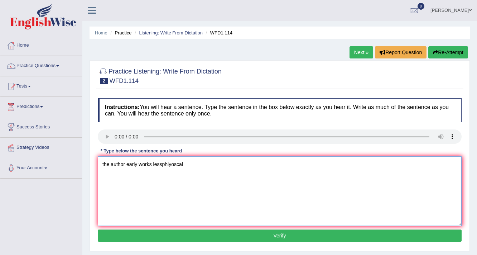
drag, startPoint x: 161, startPoint y: 164, endPoint x: 165, endPoint y: 175, distance: 11.1
click at [165, 175] on textarea "the author early works lessphlyoscal" at bounding box center [280, 190] width 364 height 69
click at [168, 167] on textarea "the author early works lessphlyoscal" at bounding box center [280, 190] width 364 height 69
drag, startPoint x: 168, startPoint y: 161, endPoint x: 163, endPoint y: 166, distance: 6.9
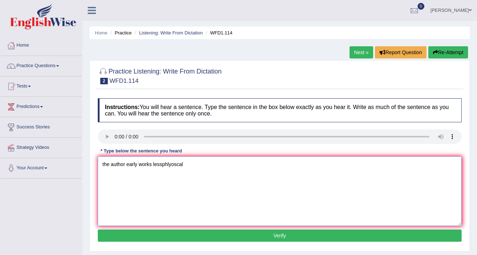
click at [193, 161] on textarea "the author early works lessphlyoscal" at bounding box center [280, 190] width 364 height 69
click at [162, 163] on textarea "the author early works lessphlyoscal" at bounding box center [280, 190] width 364 height 69
click at [199, 164] on textarea "the author early works less phlyoscal" at bounding box center [280, 190] width 364 height 69
click at [194, 168] on textarea "the author early works less physicocal" at bounding box center [280, 190] width 364 height 69
click at [177, 165] on textarea "the author early works less physicocal and more experimental" at bounding box center [280, 190] width 364 height 69
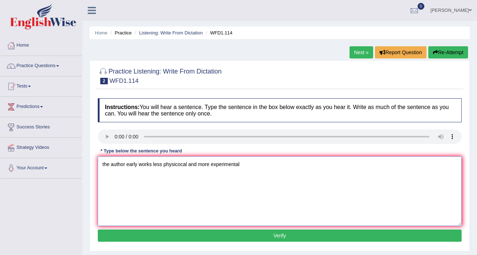
click at [178, 165] on textarea "the author early works less physicocal and more experimental" at bounding box center [280, 190] width 364 height 69
click at [164, 165] on textarea "the author early works less phlosophical and more experimental" at bounding box center [280, 190] width 364 height 69
click at [164, 165] on textarea "the author early works lessphlosophical and more experimental" at bounding box center [280, 190] width 364 height 69
click at [164, 164] on textarea "the author early works lessphlosophical and more experimental" at bounding box center [280, 190] width 364 height 69
paste textarea "philosophical"
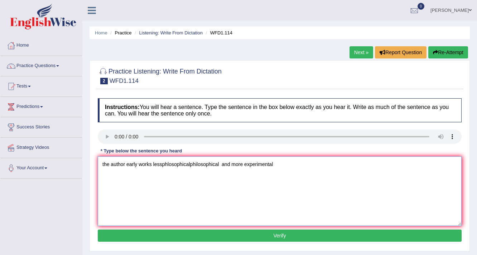
click at [188, 161] on textarea "the author early works lessphlosophicalphilosophical and more experimental" at bounding box center [280, 190] width 364 height 69
click at [200, 165] on textarea "the author early works less philosophical and more experimental" at bounding box center [280, 190] width 364 height 69
click at [260, 170] on textarea "the author early works less philosophical and more experimental" at bounding box center [280, 190] width 364 height 69
click at [271, 165] on textarea "the author early works less philosophical and more experimental" at bounding box center [280, 190] width 364 height 69
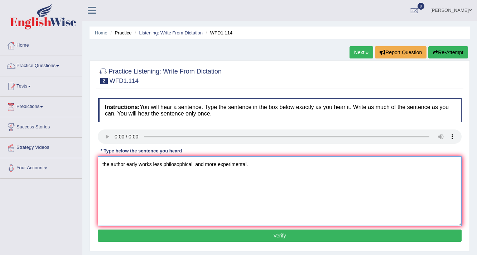
type textarea "the author early works less philosophical and more experimental."
click at [286, 239] on button "Verify" at bounding box center [280, 235] width 364 height 12
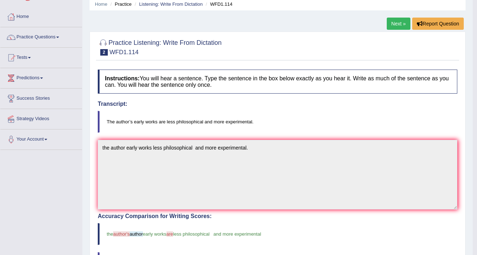
scroll to position [29, 0]
click at [396, 25] on link "Next »" at bounding box center [399, 24] width 24 height 12
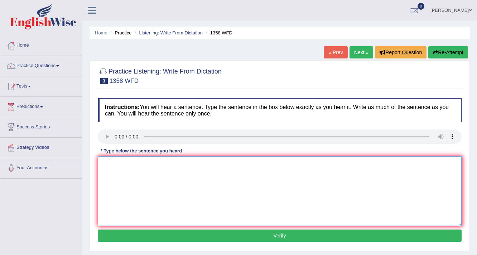
click at [147, 185] on textarea at bounding box center [280, 190] width 364 height 69
click at [174, 173] on textarea "communcation skills" at bounding box center [280, 190] width 364 height 69
click at [153, 164] on textarea "communcation skills hve become very import in recent years." at bounding box center [280, 190] width 364 height 69
click at [204, 165] on textarea "communcation skills have become very import in recent years." at bounding box center [280, 190] width 364 height 69
type textarea "communcation skills have become very important in recent years."
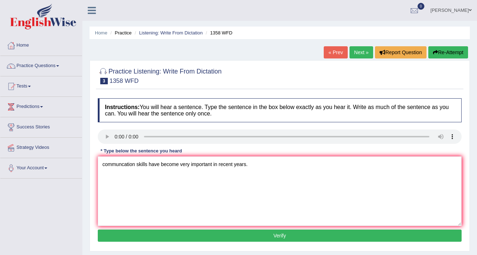
click at [279, 233] on button "Verify" at bounding box center [280, 235] width 364 height 12
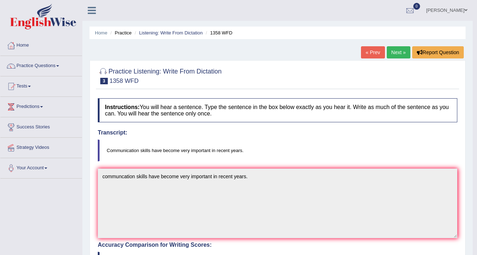
click at [398, 55] on link "Next »" at bounding box center [399, 52] width 24 height 12
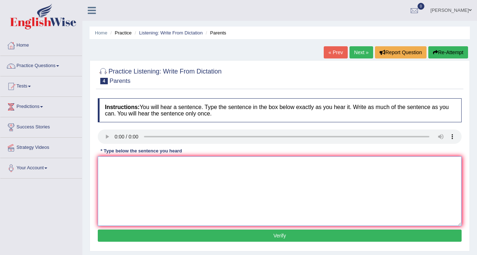
click at [146, 186] on textarea at bounding box center [280, 190] width 364 height 69
type textarea "parents [DATE] are involves"
click at [141, 164] on textarea "parents [DATE] are involves" at bounding box center [280, 190] width 364 height 69
click at [178, 163] on textarea "parents [DATE] aren't involves" at bounding box center [280, 190] width 364 height 69
click at [179, 170] on textarea "parents [DATE] aren't involved in" at bounding box center [280, 190] width 364 height 69
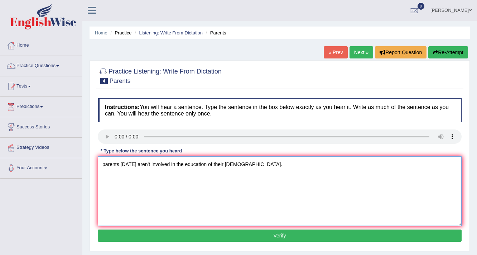
type textarea "parents today aren't involved in the education of their chilers."
click at [281, 236] on button "Verify" at bounding box center [280, 235] width 364 height 12
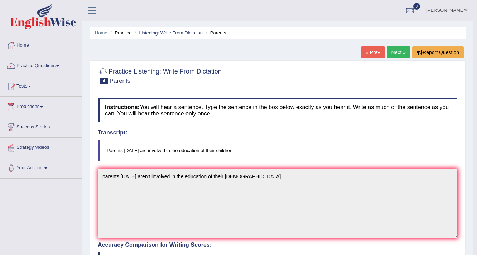
click at [401, 53] on link "Next »" at bounding box center [399, 52] width 24 height 12
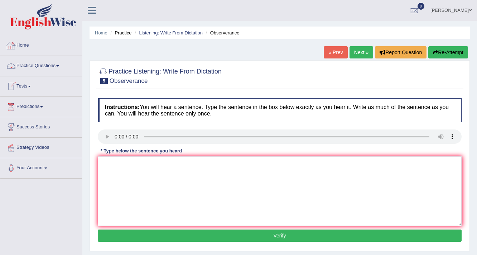
click at [32, 38] on link "Home" at bounding box center [41, 44] width 82 height 18
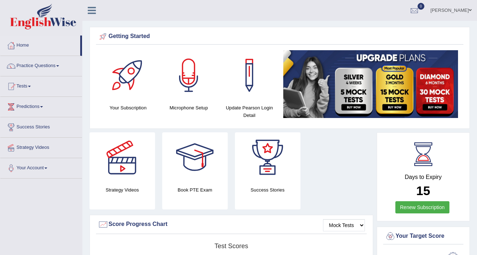
click at [465, 12] on link "Lalit Giri" at bounding box center [451, 9] width 52 height 19
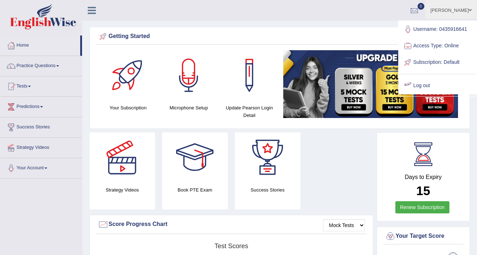
click at [427, 83] on link "Log out" at bounding box center [437, 85] width 77 height 16
